Goal: Task Accomplishment & Management: Use online tool/utility

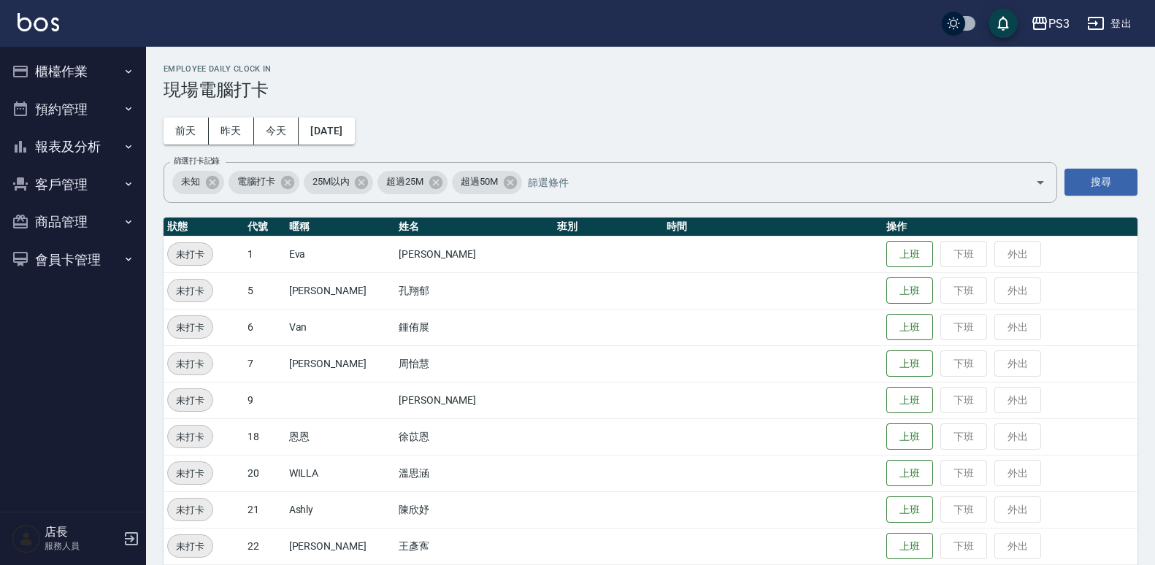
click at [675, 496] on td at bounding box center [773, 509] width 220 height 37
click at [663, 357] on td at bounding box center [773, 363] width 220 height 37
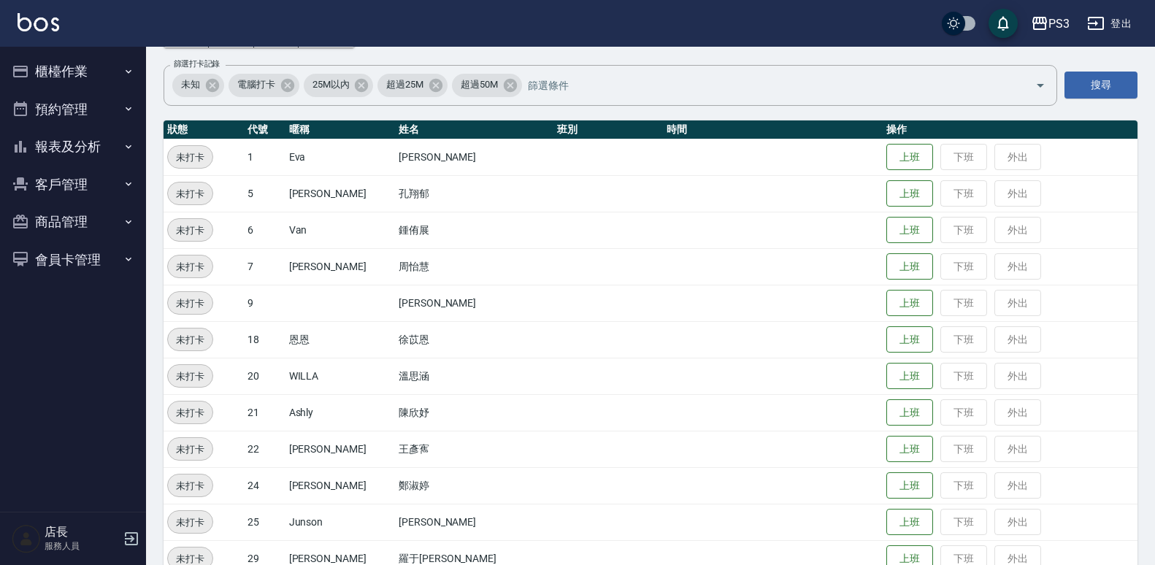
scroll to position [164, 0]
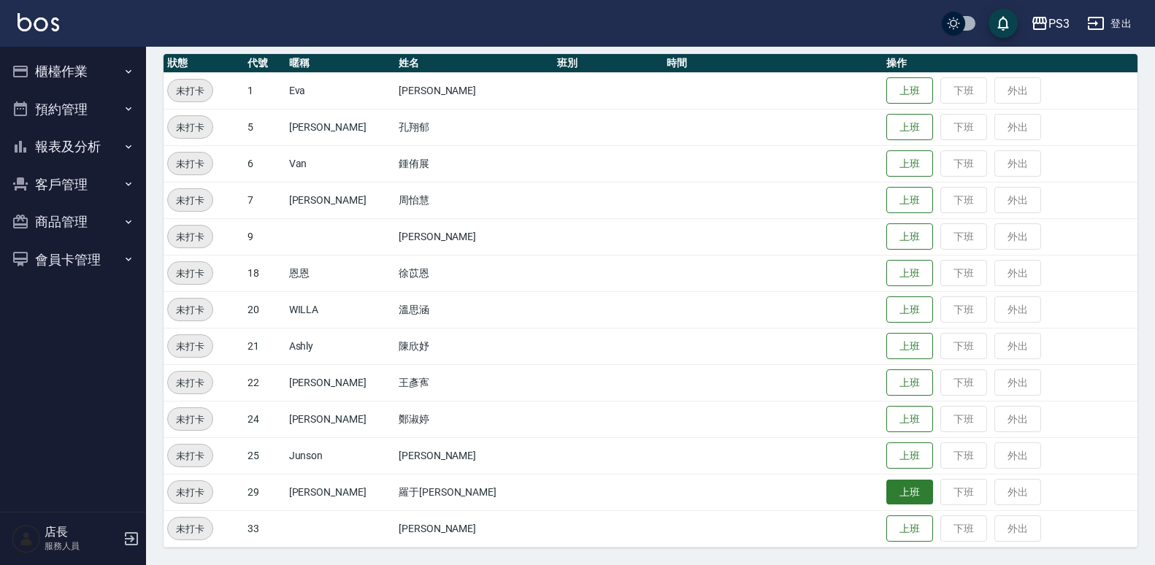
click at [889, 488] on button "上班" at bounding box center [909, 493] width 47 height 26
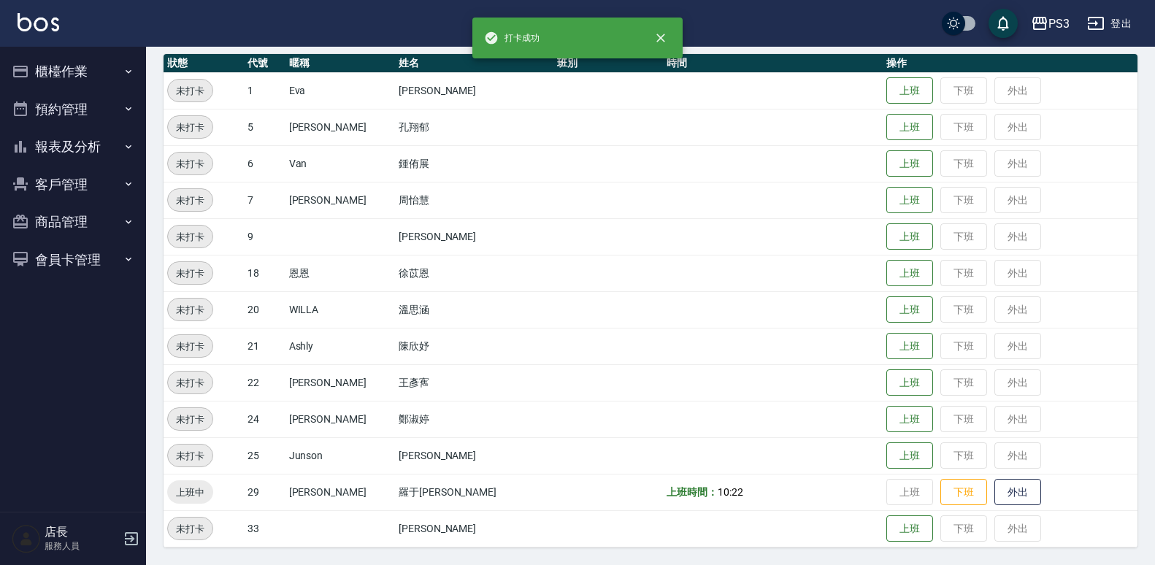
click at [663, 277] on td at bounding box center [773, 273] width 220 height 37
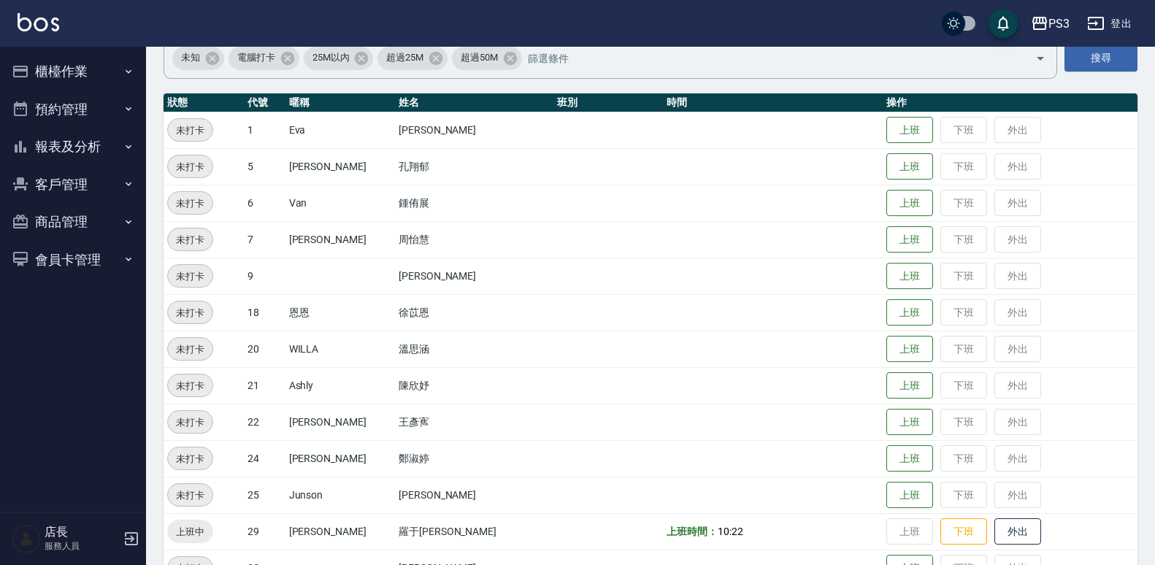
click at [553, 497] on td at bounding box center [608, 495] width 110 height 37
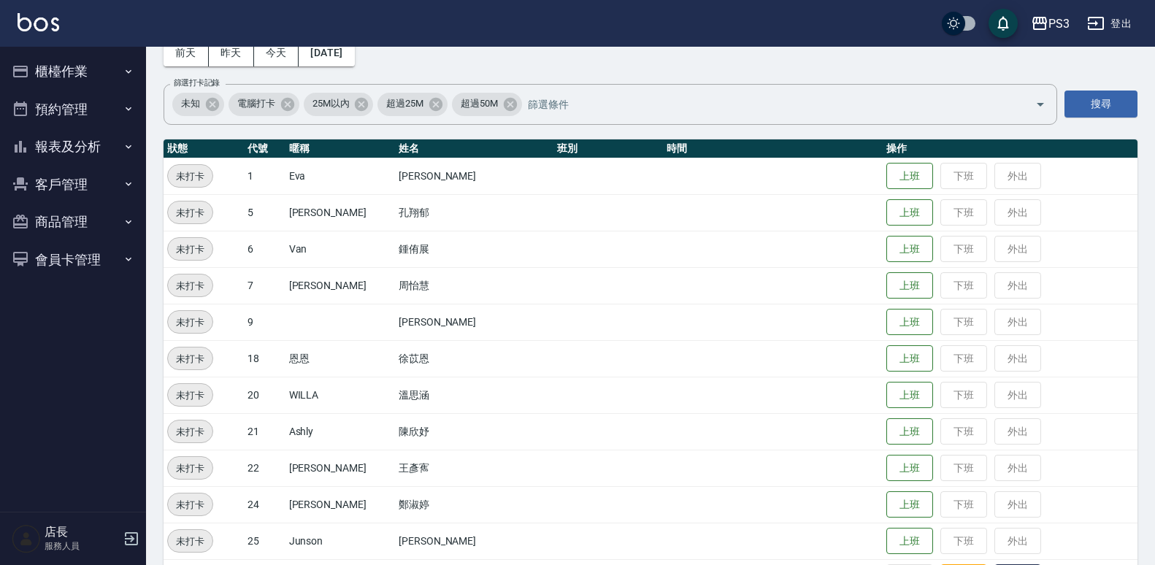
scroll to position [66, 0]
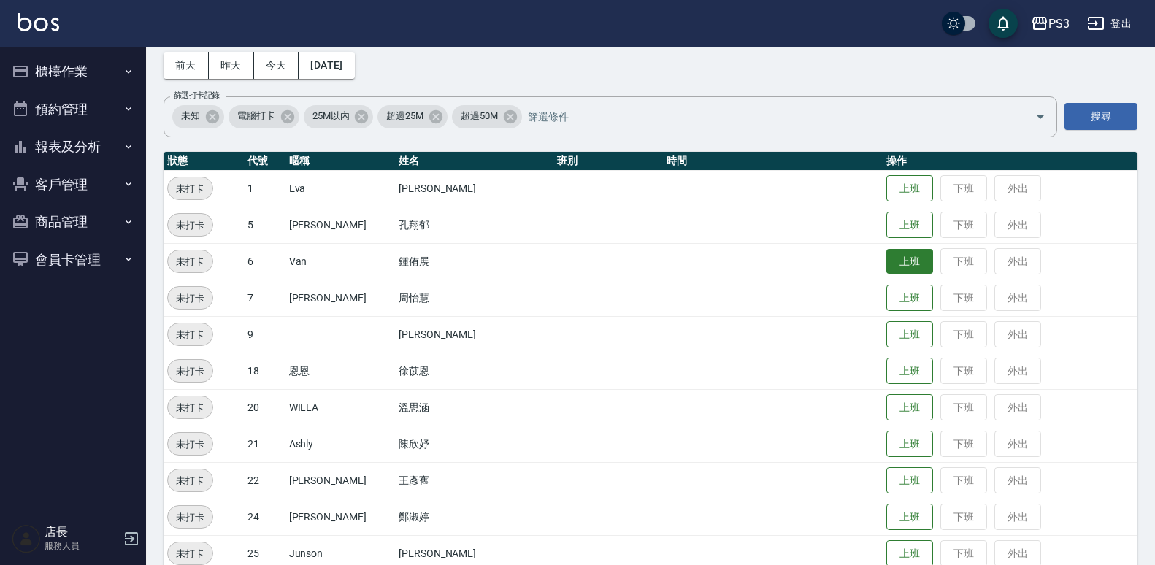
click at [886, 268] on button "上班" at bounding box center [909, 262] width 47 height 26
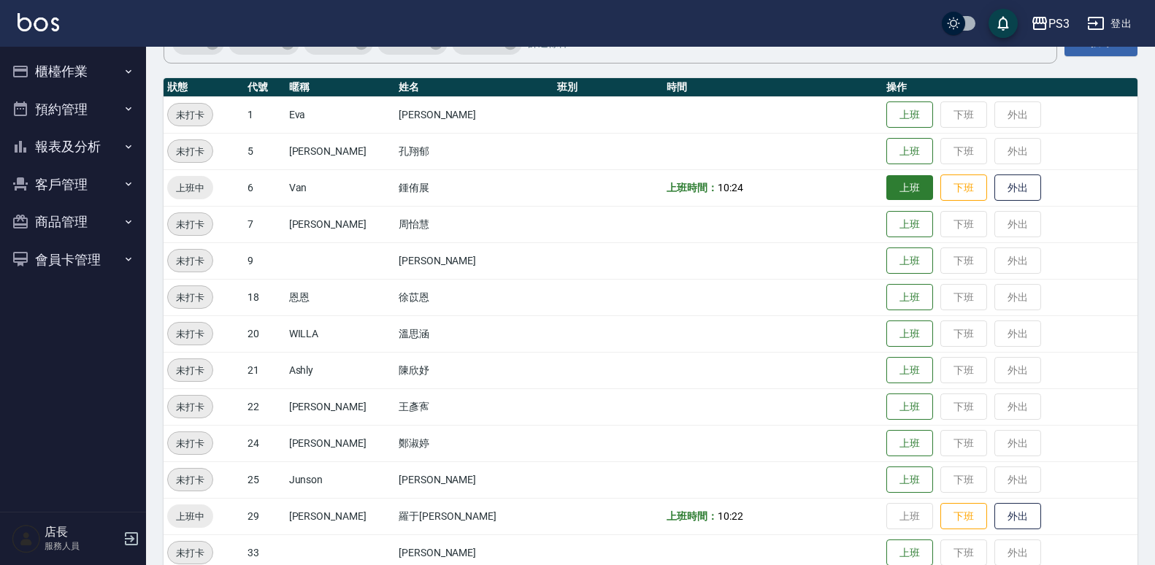
scroll to position [164, 0]
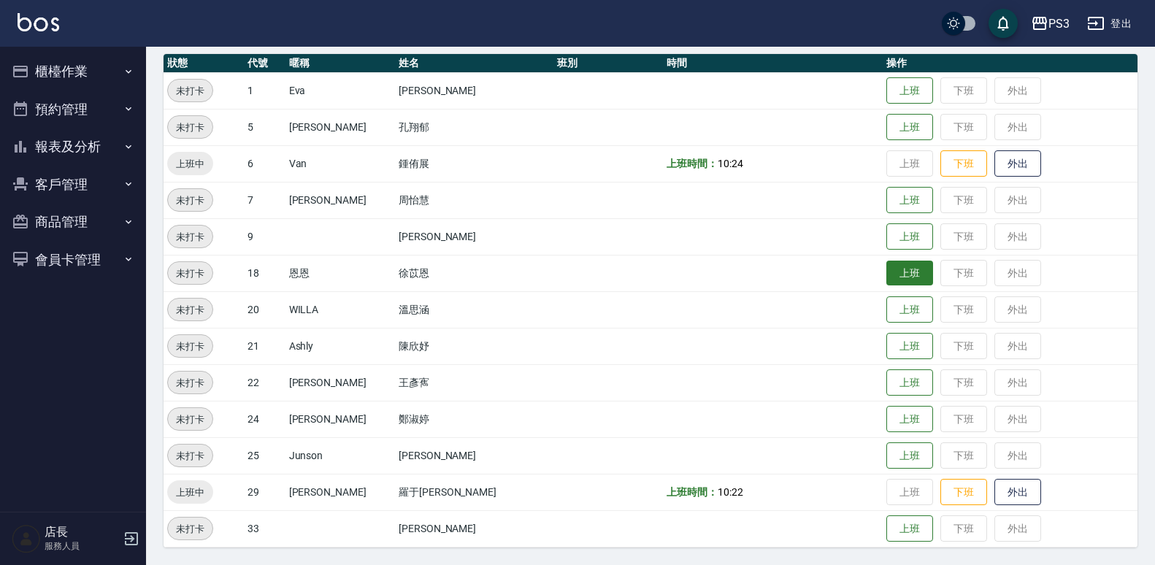
click at [886, 264] on button "上班" at bounding box center [909, 274] width 47 height 26
click at [886, 94] on button "上班" at bounding box center [909, 91] width 47 height 26
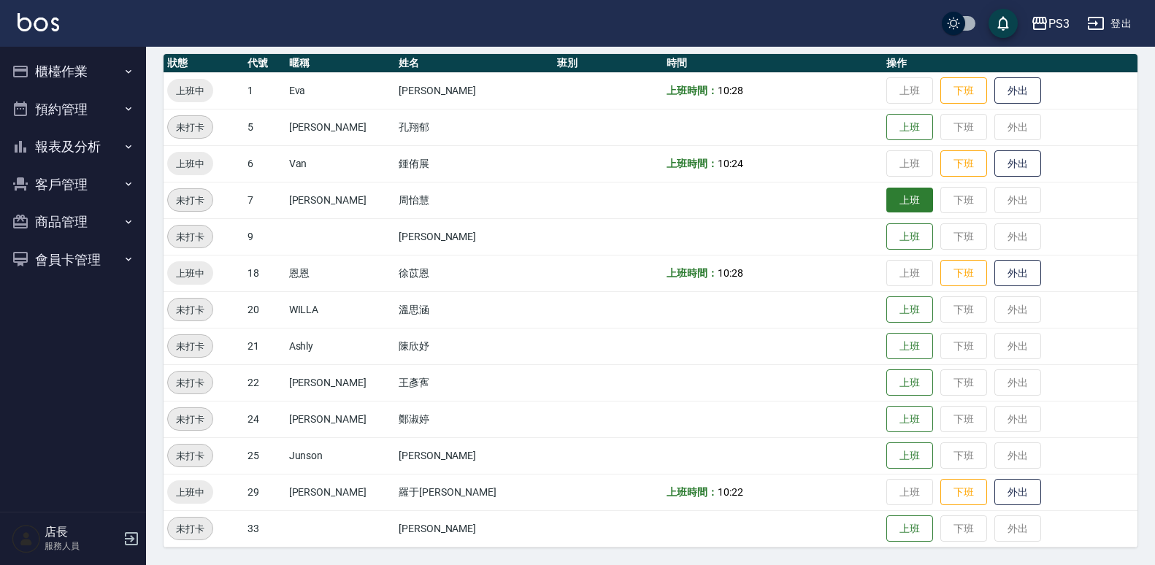
click at [886, 192] on button "上班" at bounding box center [909, 201] width 47 height 26
